Goal: Transaction & Acquisition: Purchase product/service

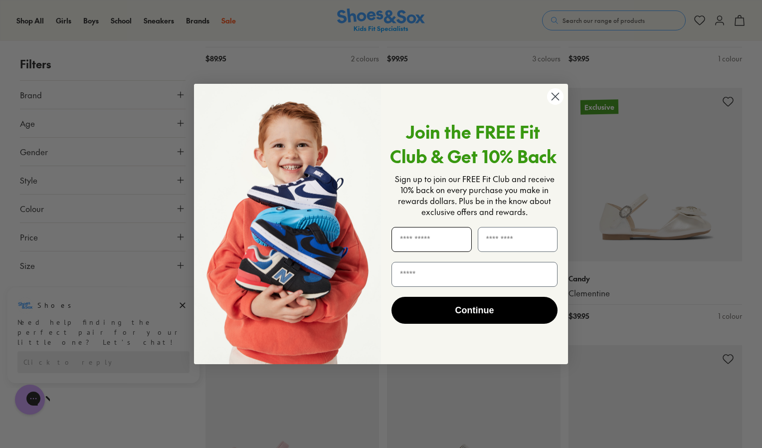
click at [424, 243] on input "First Name" at bounding box center [431, 239] width 80 height 25
type input "********"
type input "*******"
type input "**********"
click at [448, 308] on button "Continue" at bounding box center [474, 310] width 166 height 27
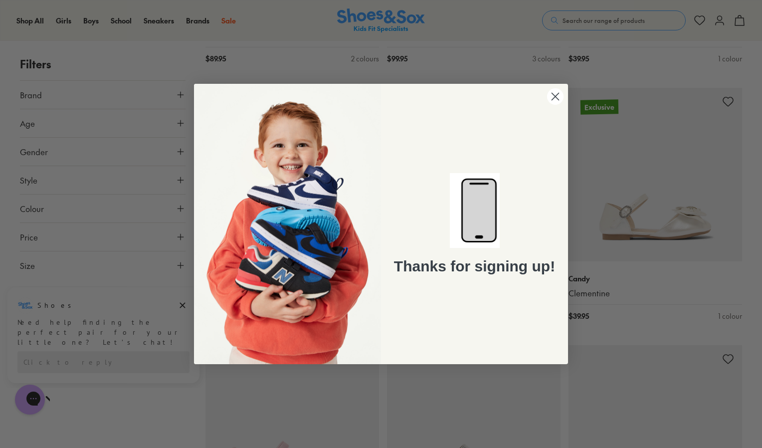
click at [555, 99] on circle "Close dialog" at bounding box center [555, 96] width 16 height 16
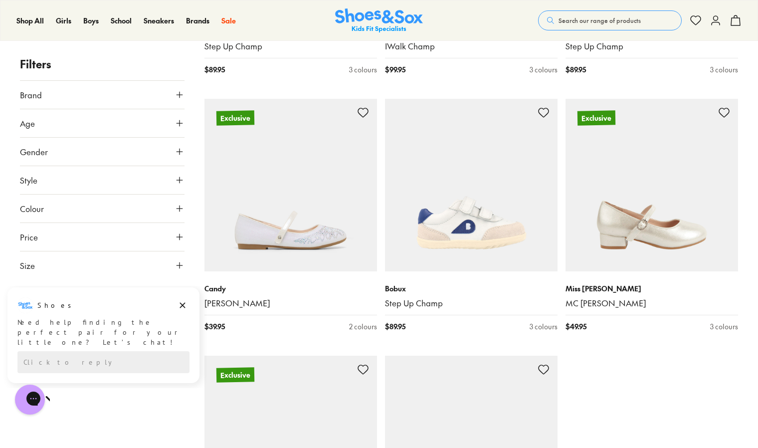
scroll to position [2432, 0]
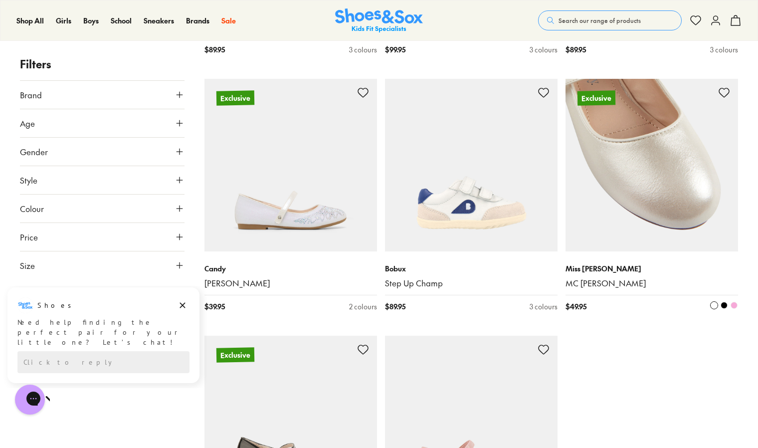
click at [669, 199] on img at bounding box center [651, 165] width 172 height 172
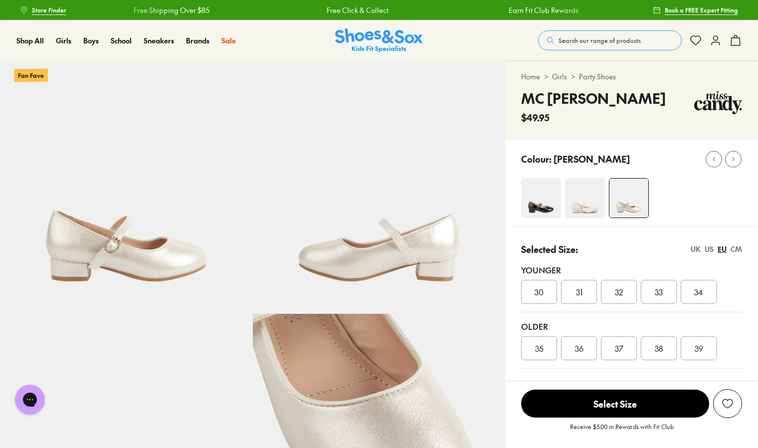
click at [538, 195] on div "Colour: White Pearl" at bounding box center [631, 183] width 253 height 86
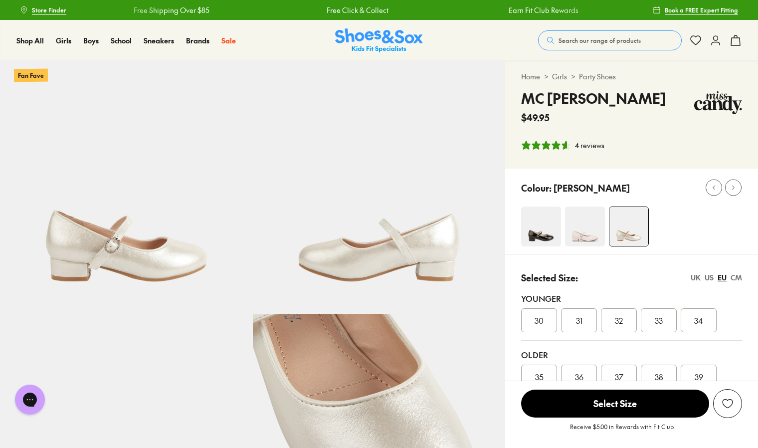
select select "*"
click at [530, 237] on img at bounding box center [541, 226] width 40 height 40
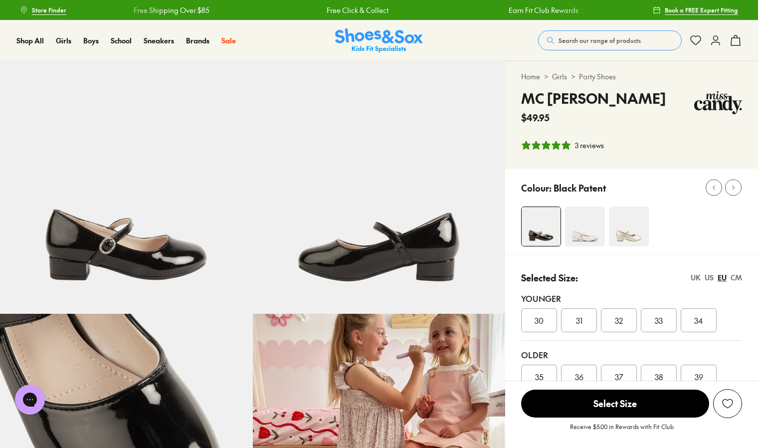
select select "*"
click at [582, 237] on img at bounding box center [585, 226] width 40 height 40
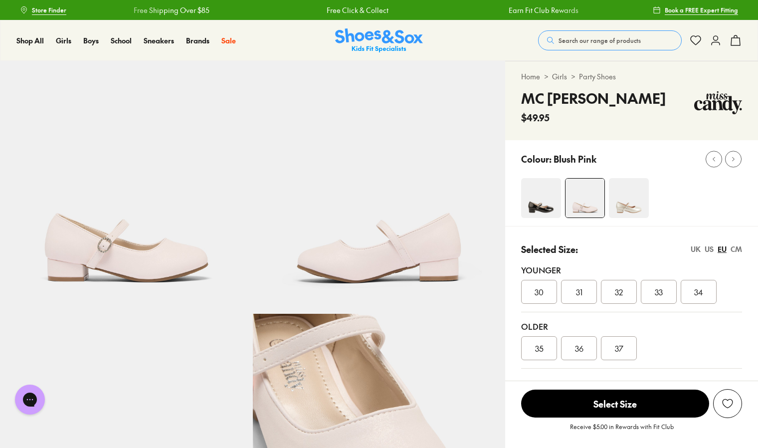
select select "*"
click at [626, 206] on img at bounding box center [629, 198] width 40 height 40
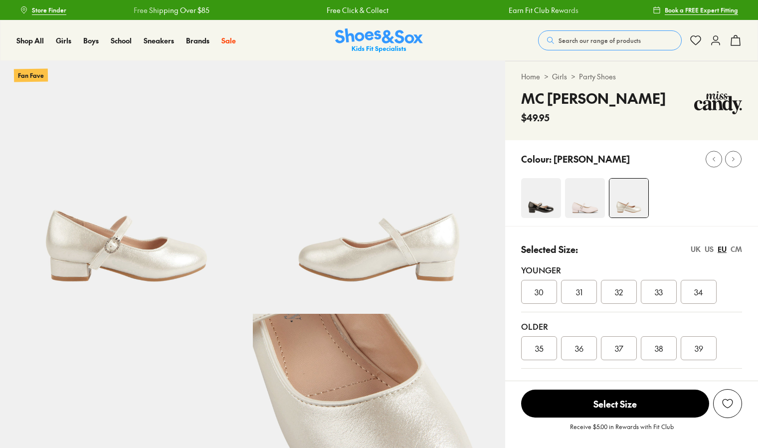
select select "*"
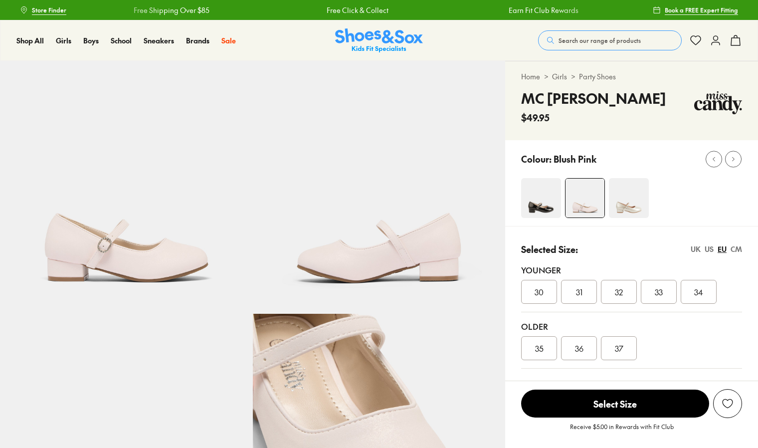
select select "*"
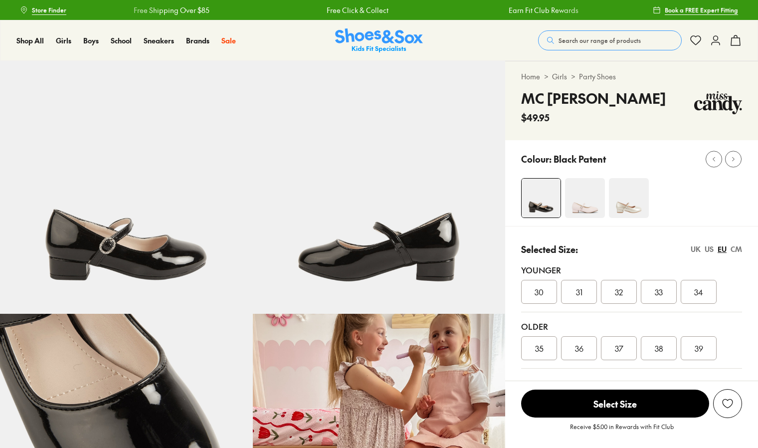
select select "*"
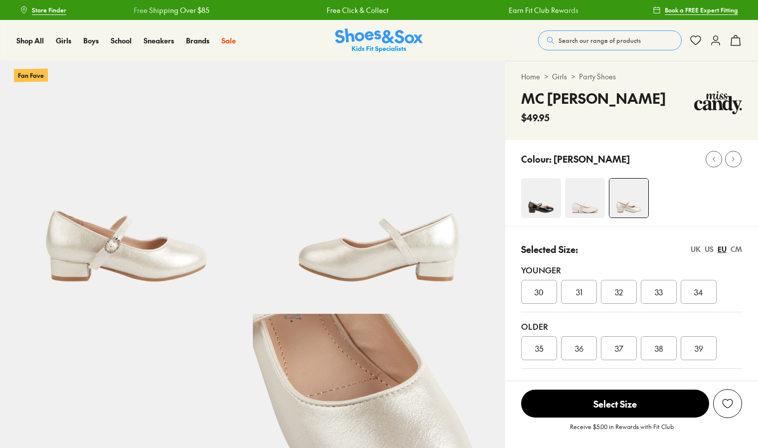
select select "*"
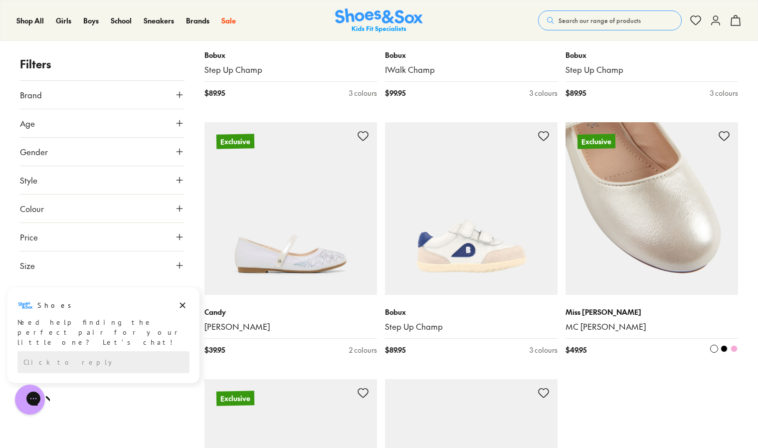
click at [654, 358] on div "Miss [PERSON_NAME] MC [PERSON_NAME] $ 49.95 3 colours" at bounding box center [651, 331] width 172 height 72
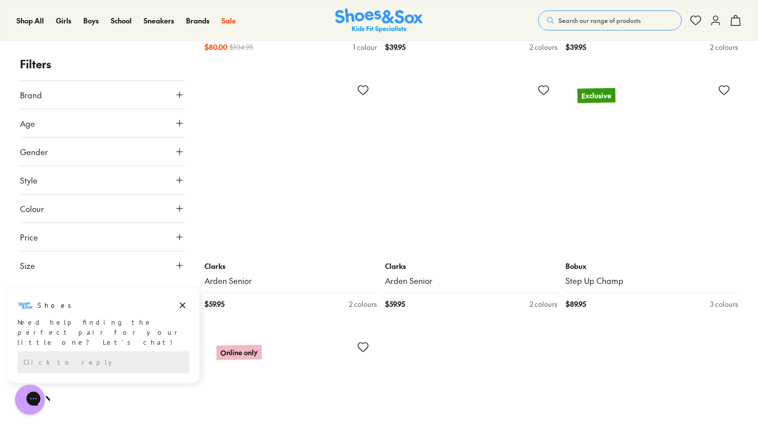
scroll to position [5259, 0]
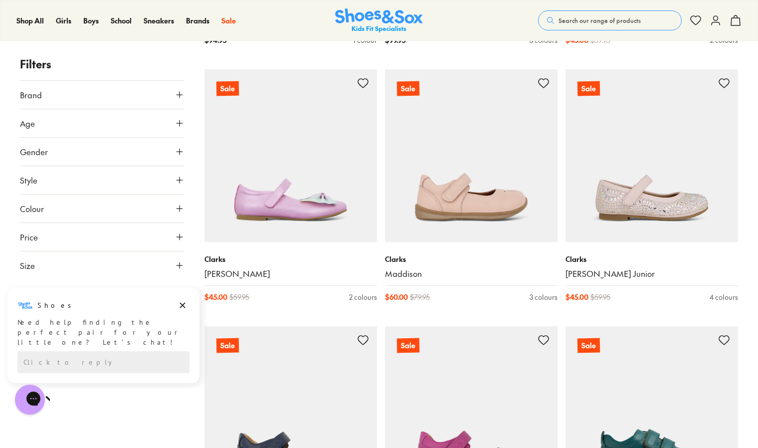
scroll to position [5798, 0]
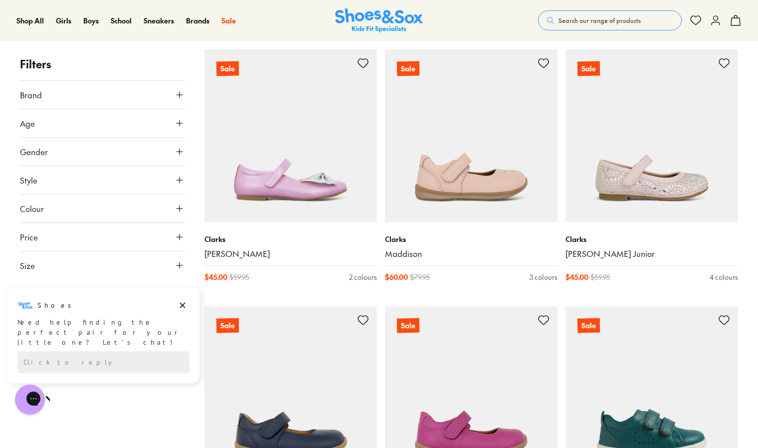
click at [175, 117] on button "Age" at bounding box center [102, 123] width 164 height 28
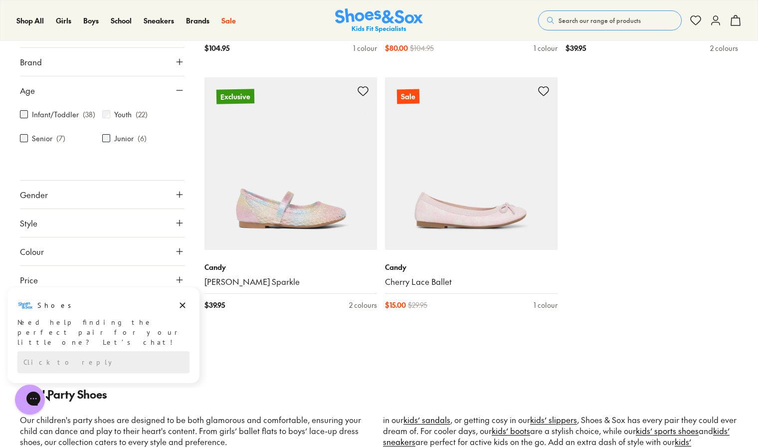
scroll to position [1934, 0]
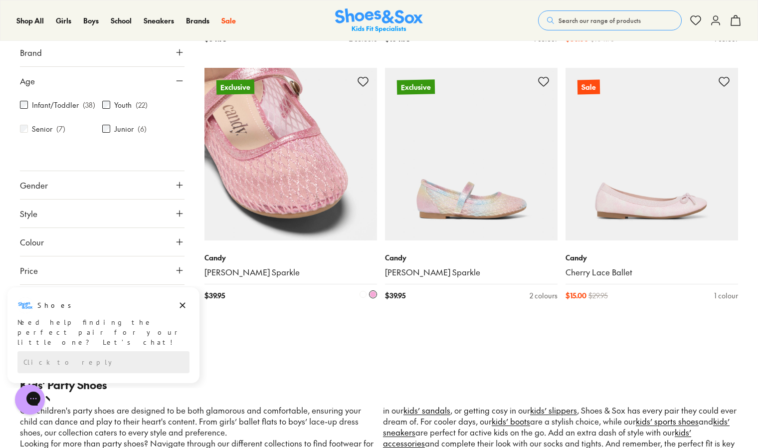
scroll to position [2464, 0]
